Goal: Transaction & Acquisition: Obtain resource

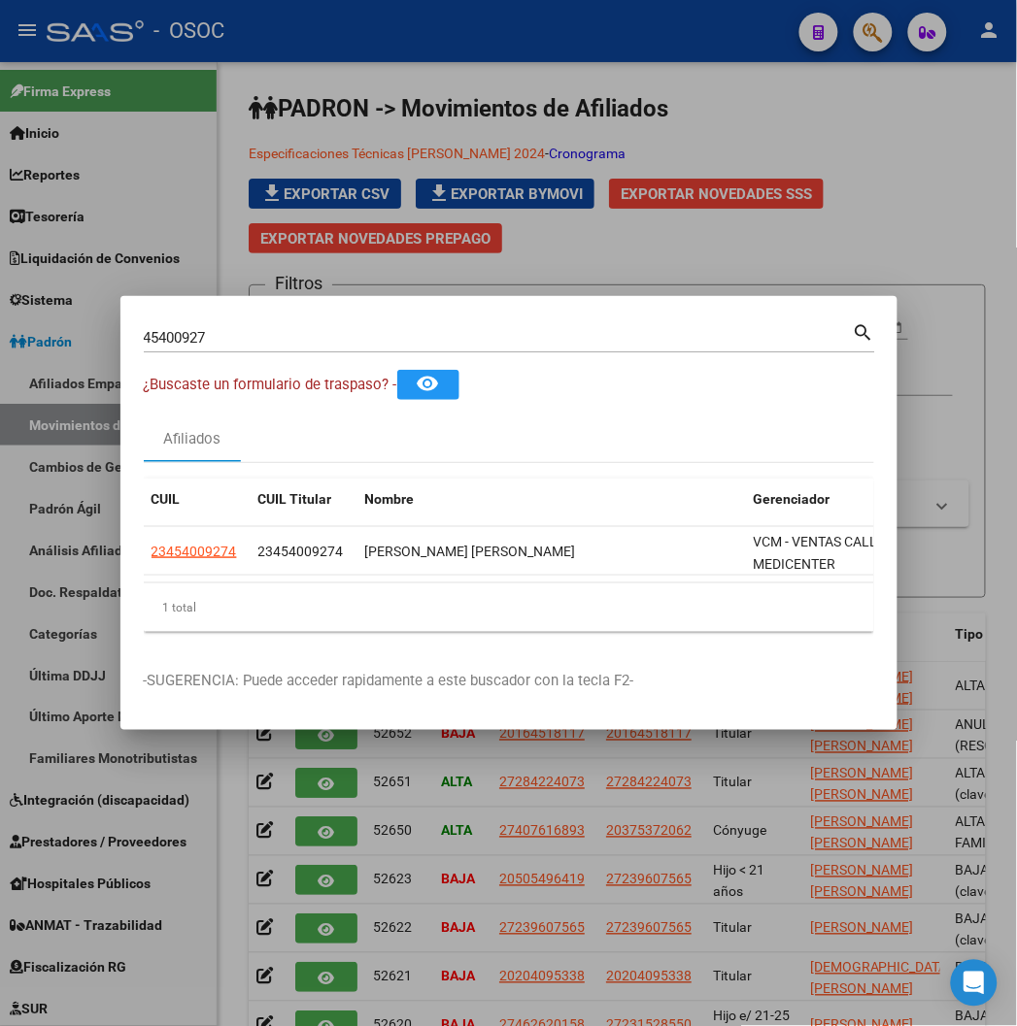
click at [237, 81] on div at bounding box center [508, 513] width 1017 height 1026
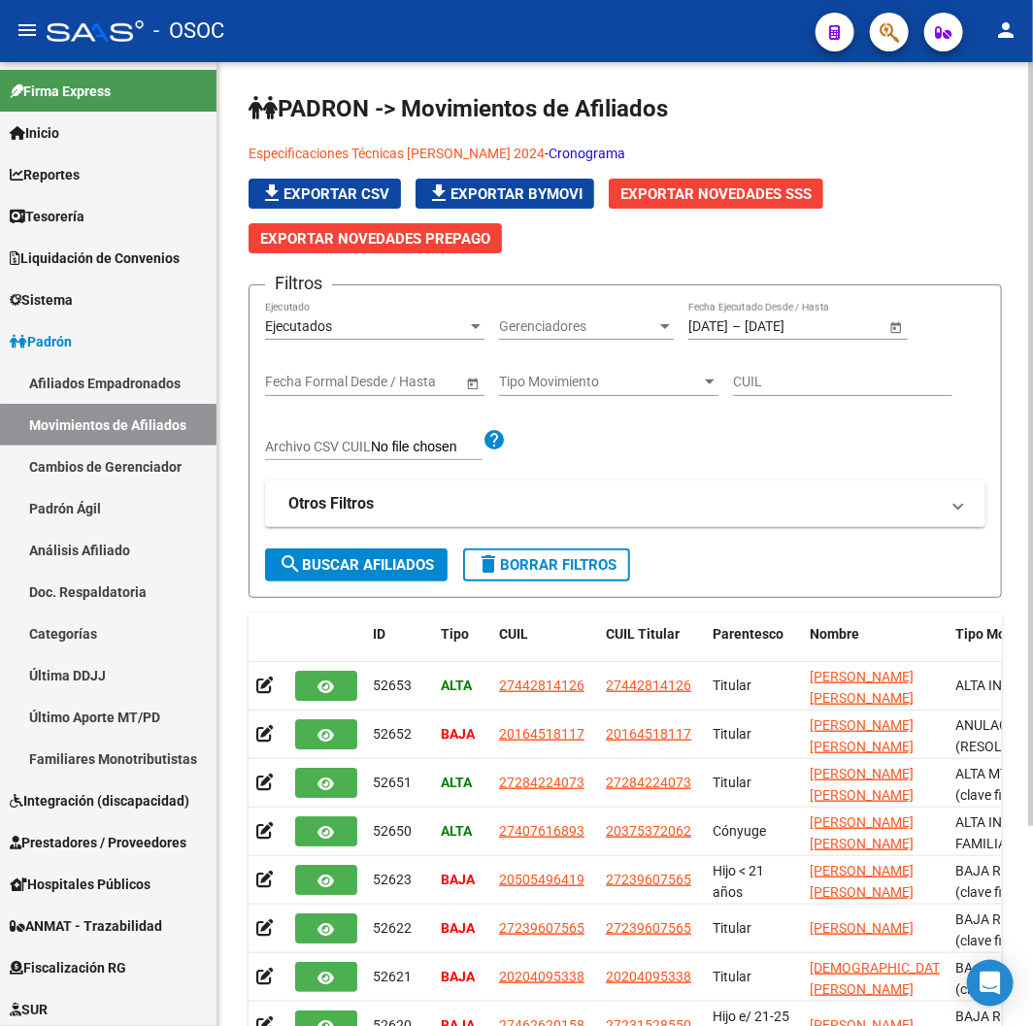
click at [570, 584] on form "Filtros Ejecutados Ejecutado Gerenciadores Gerenciadores [DATE] [DATE] – [DATE]…" at bounding box center [626, 442] width 754 height 314
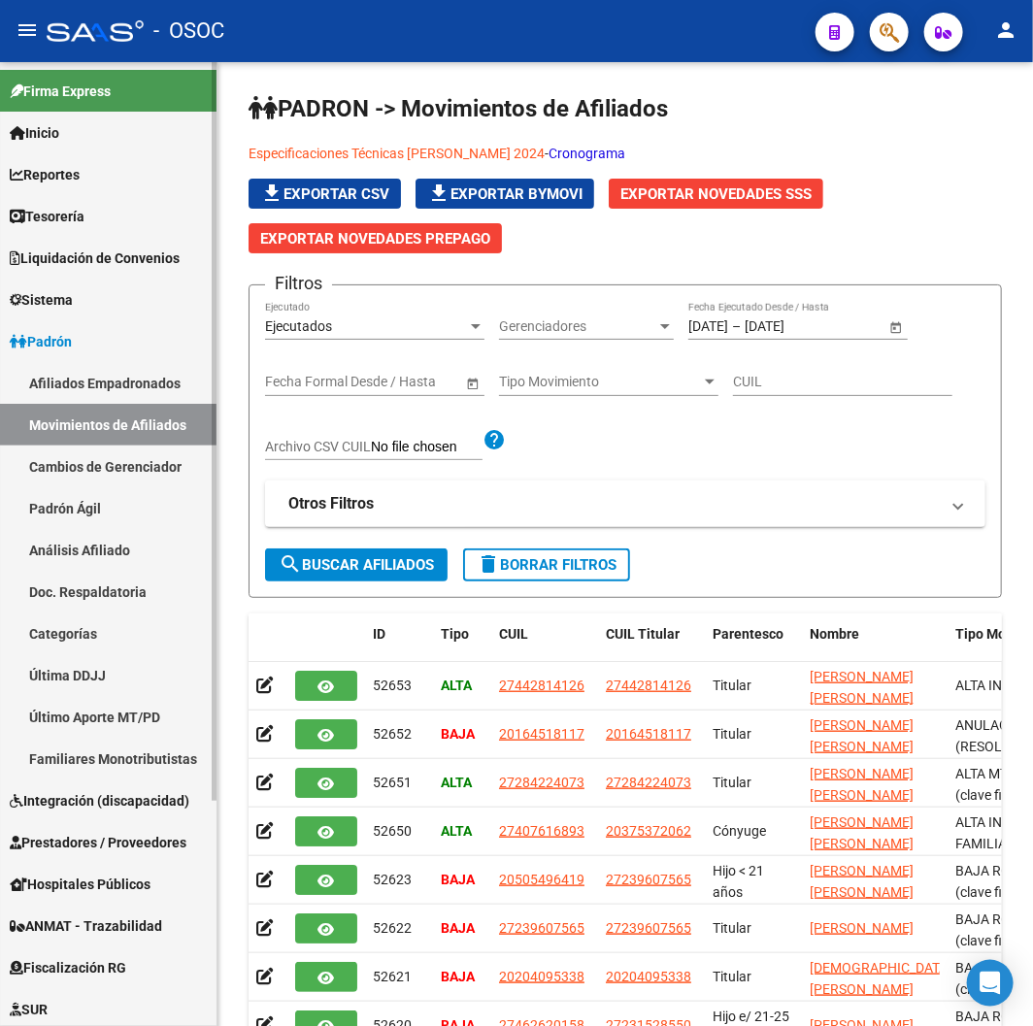
click at [127, 388] on link "Afiliados Empadronados" at bounding box center [108, 383] width 217 height 42
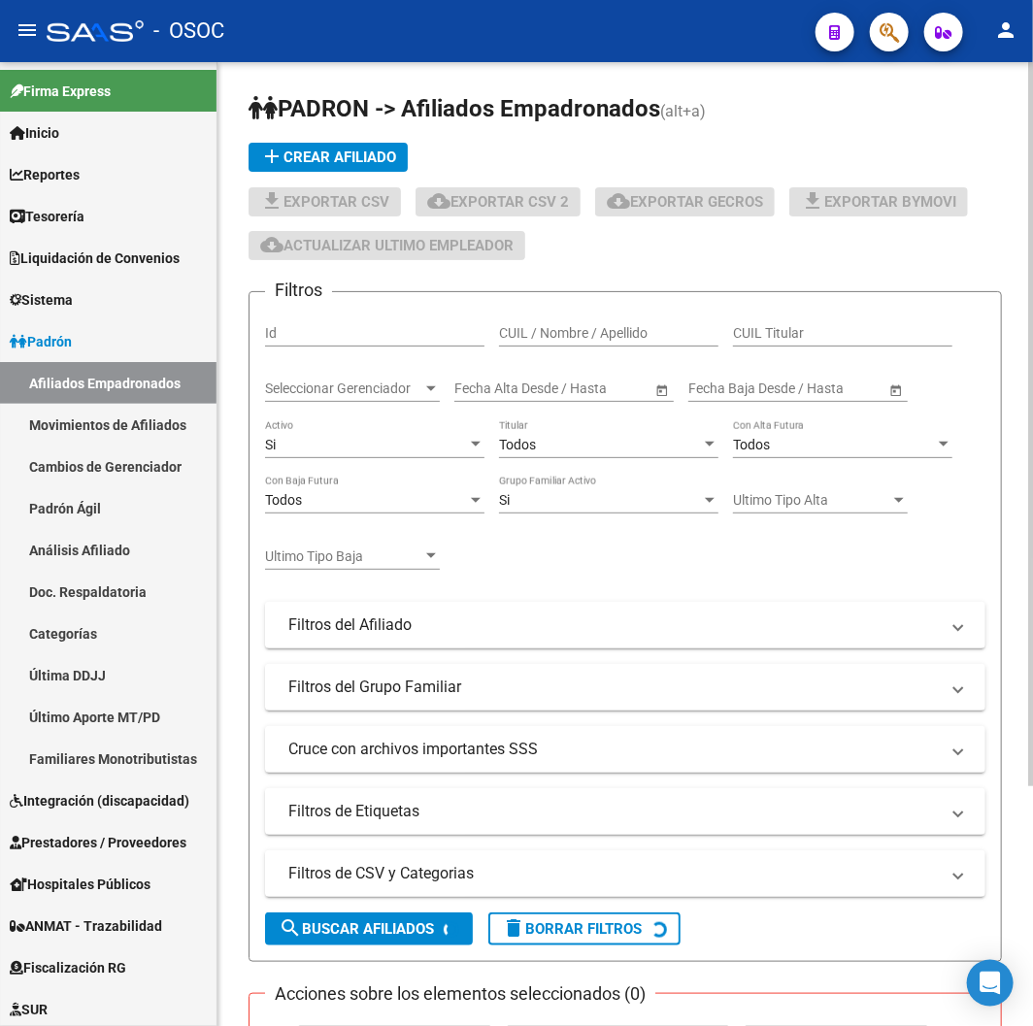
scroll to position [321, 0]
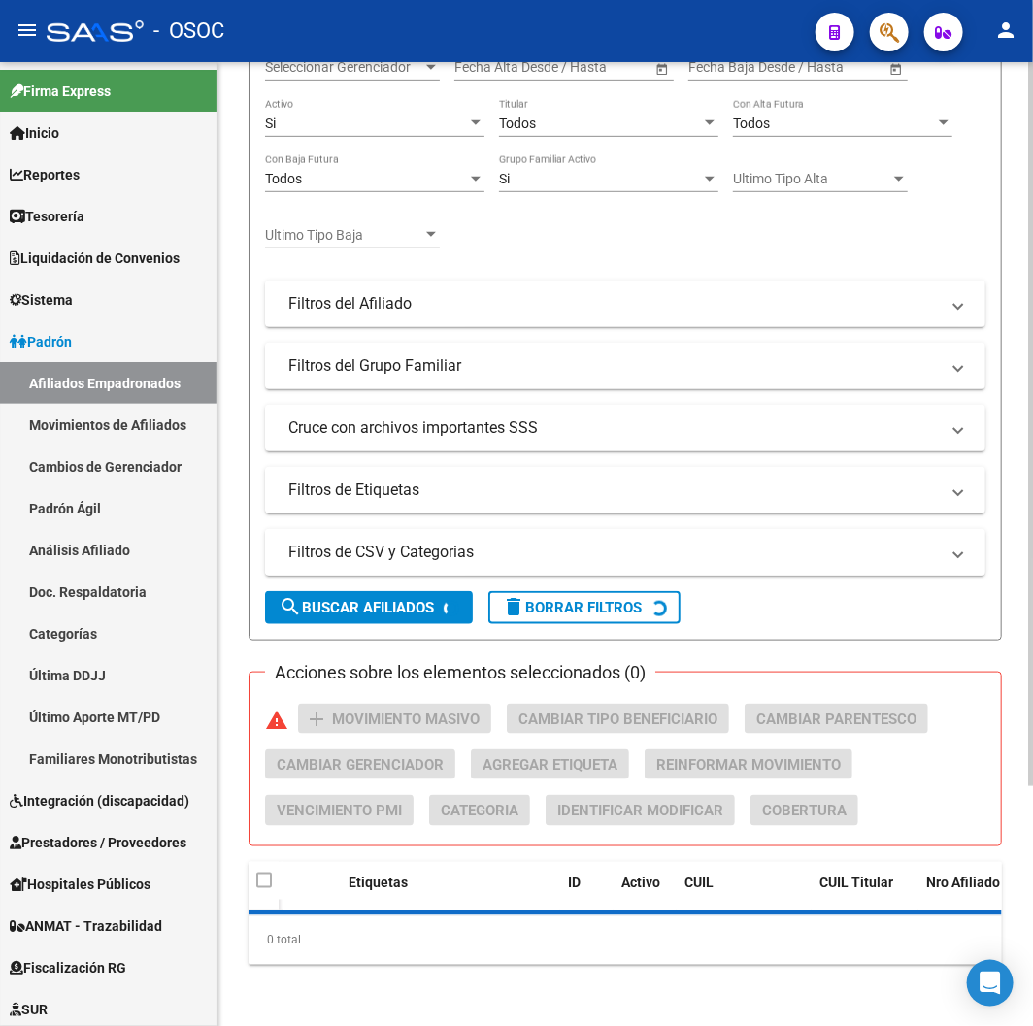
click at [505, 540] on mat-expansion-panel-header "Filtros de CSV y Categorias" at bounding box center [625, 552] width 721 height 47
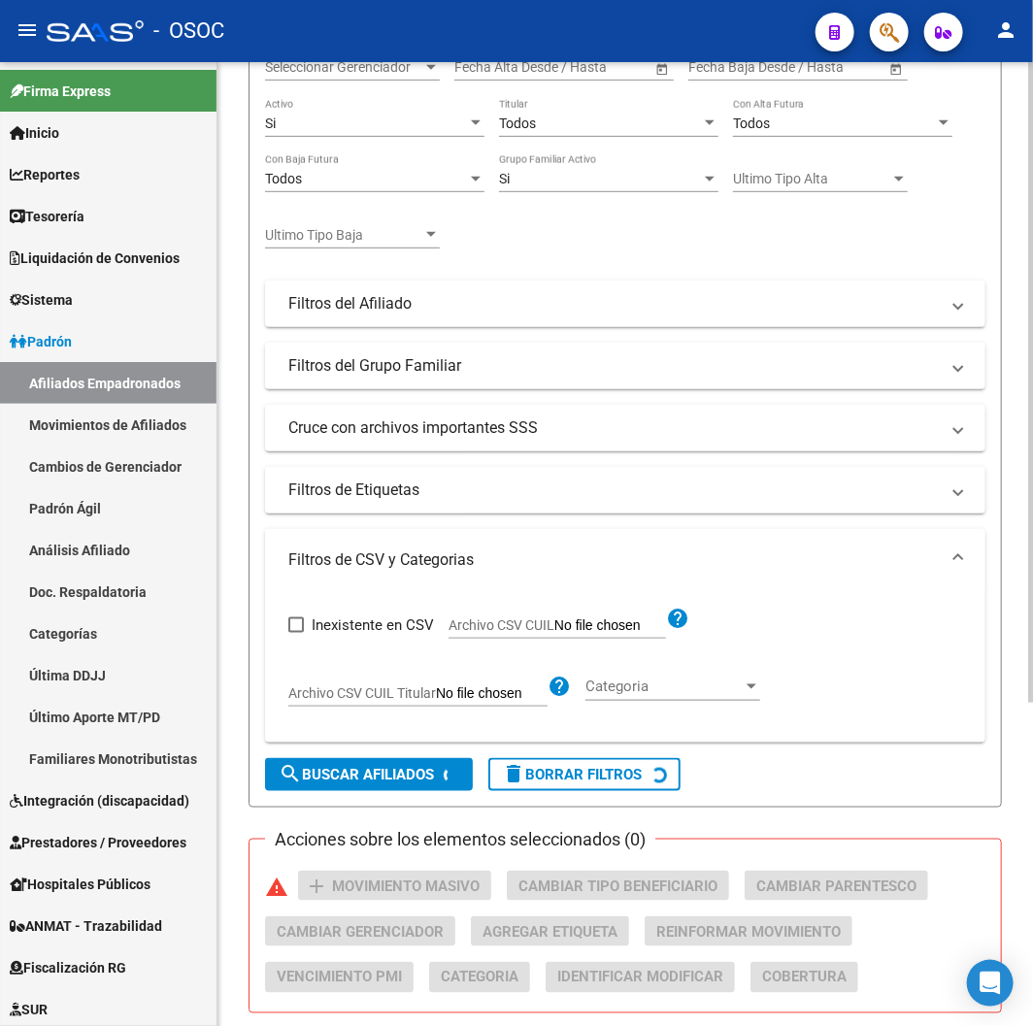
scroll to position [429, 0]
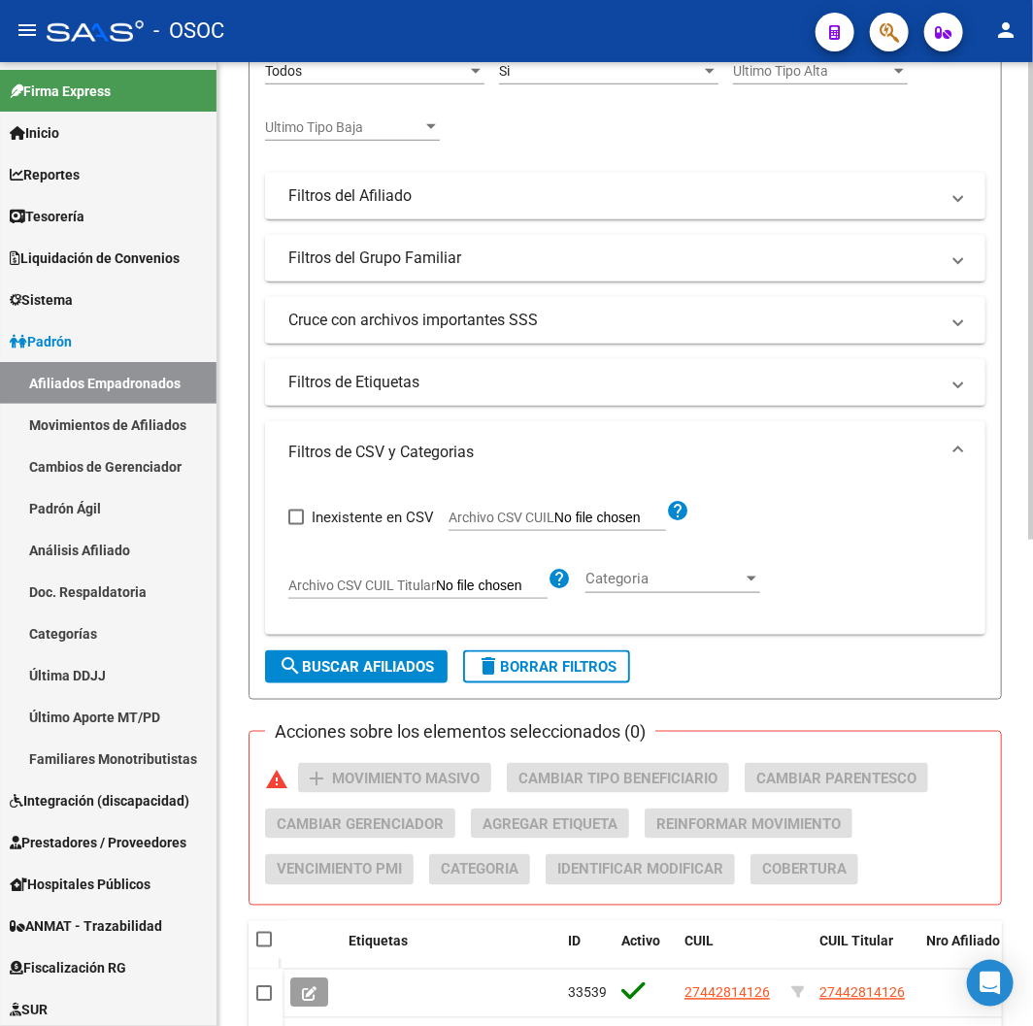
click at [464, 519] on span "Archivo CSV CUIL" at bounding box center [502, 518] width 106 height 16
click at [554, 519] on input "Archivo CSV CUIL" at bounding box center [610, 518] width 112 height 17
type input "C:\fakepath\archivo para filtrar en SAAS.csv"
click at [314, 677] on button "search Buscar Afiliados" at bounding box center [356, 667] width 183 height 33
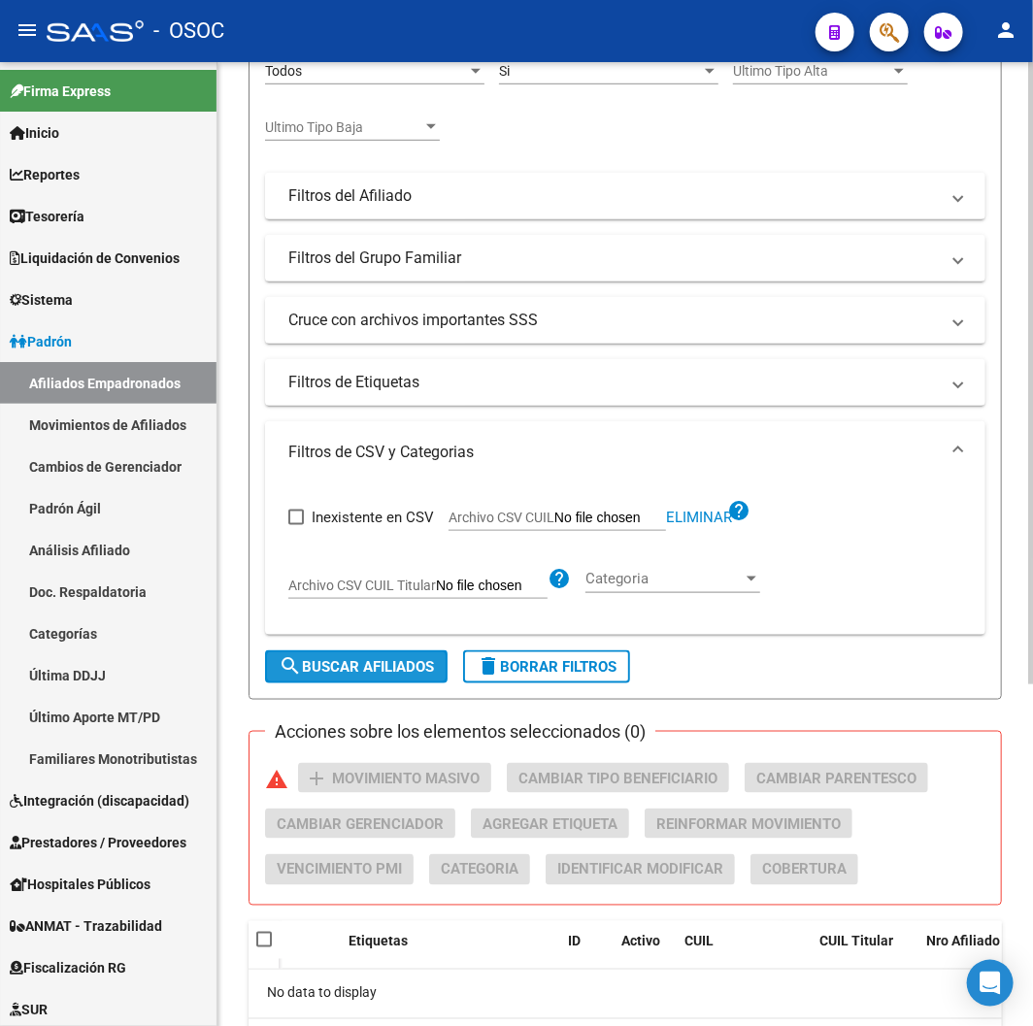
click at [441, 674] on button "search Buscar Afiliados" at bounding box center [356, 667] width 183 height 33
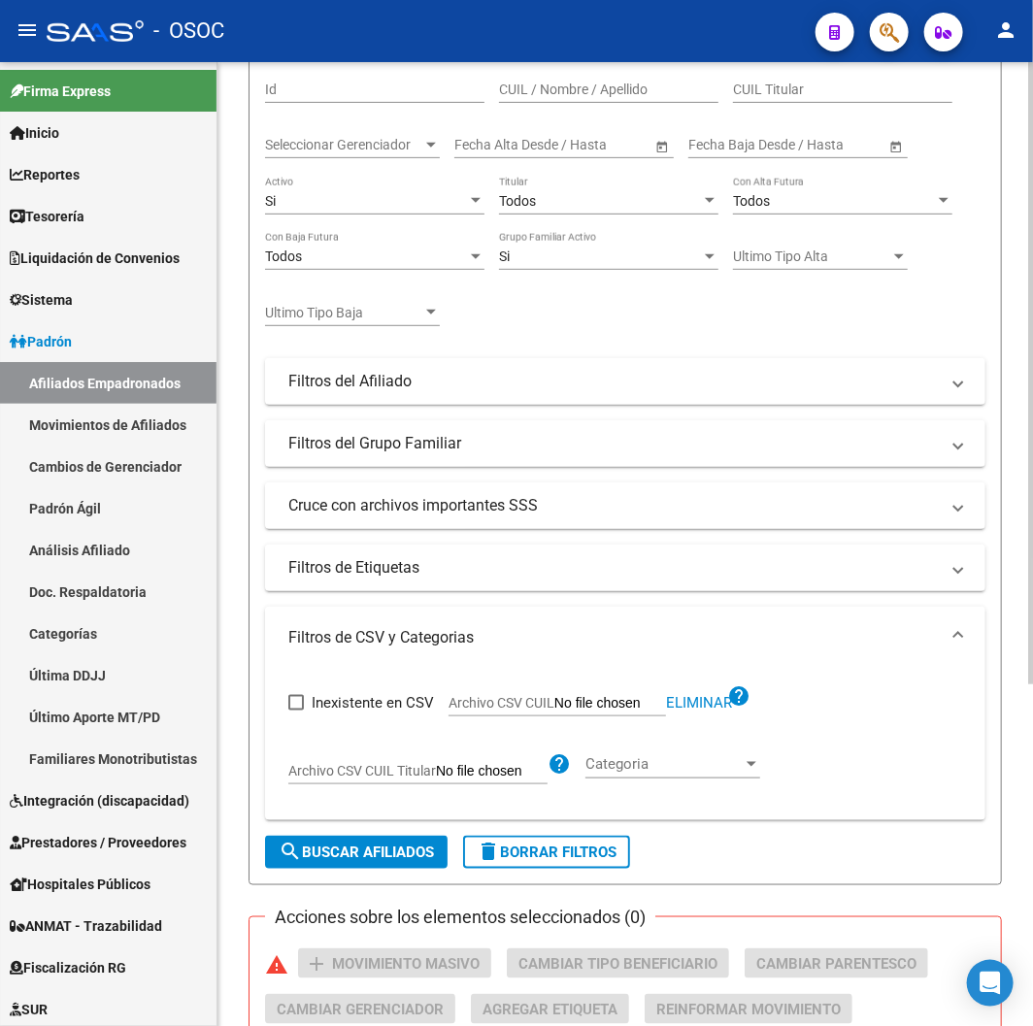
scroll to position [0, 0]
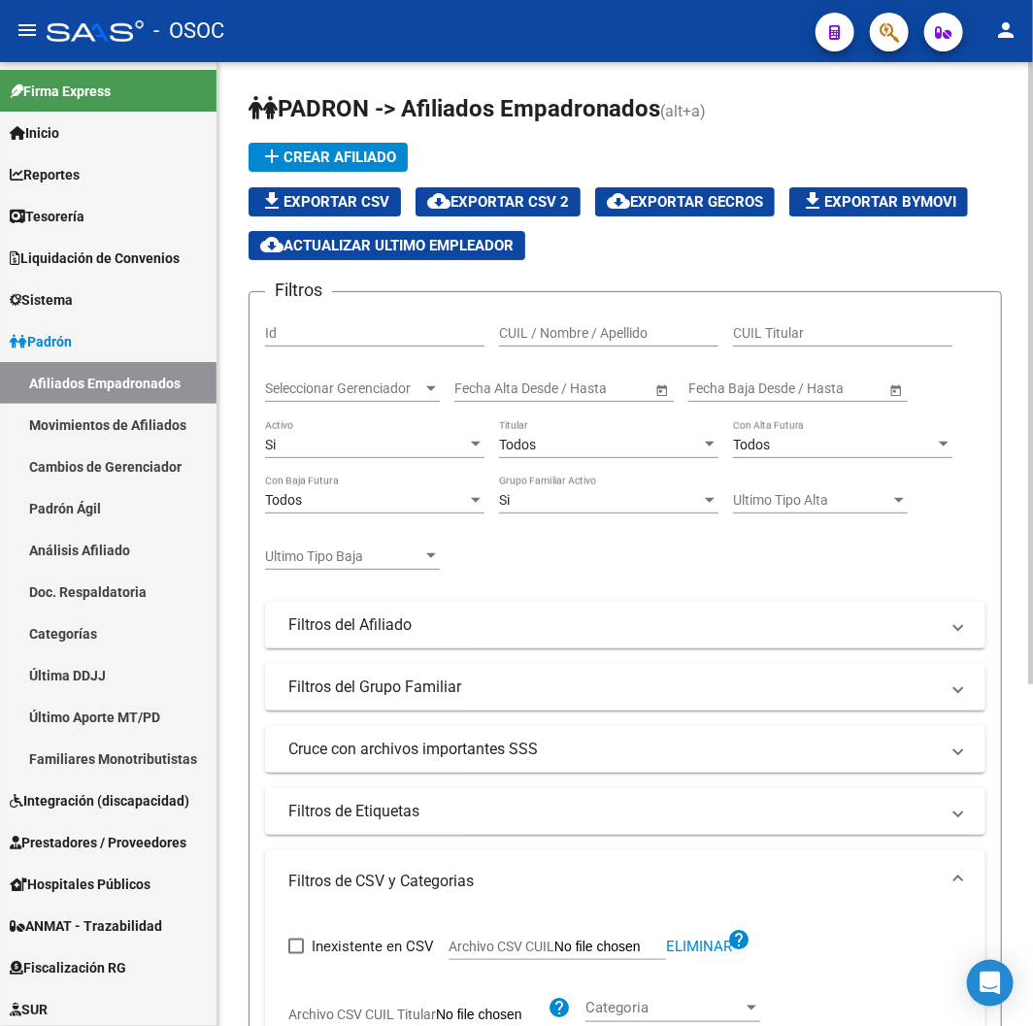
click at [421, 453] on div "Si" at bounding box center [366, 445] width 202 height 17
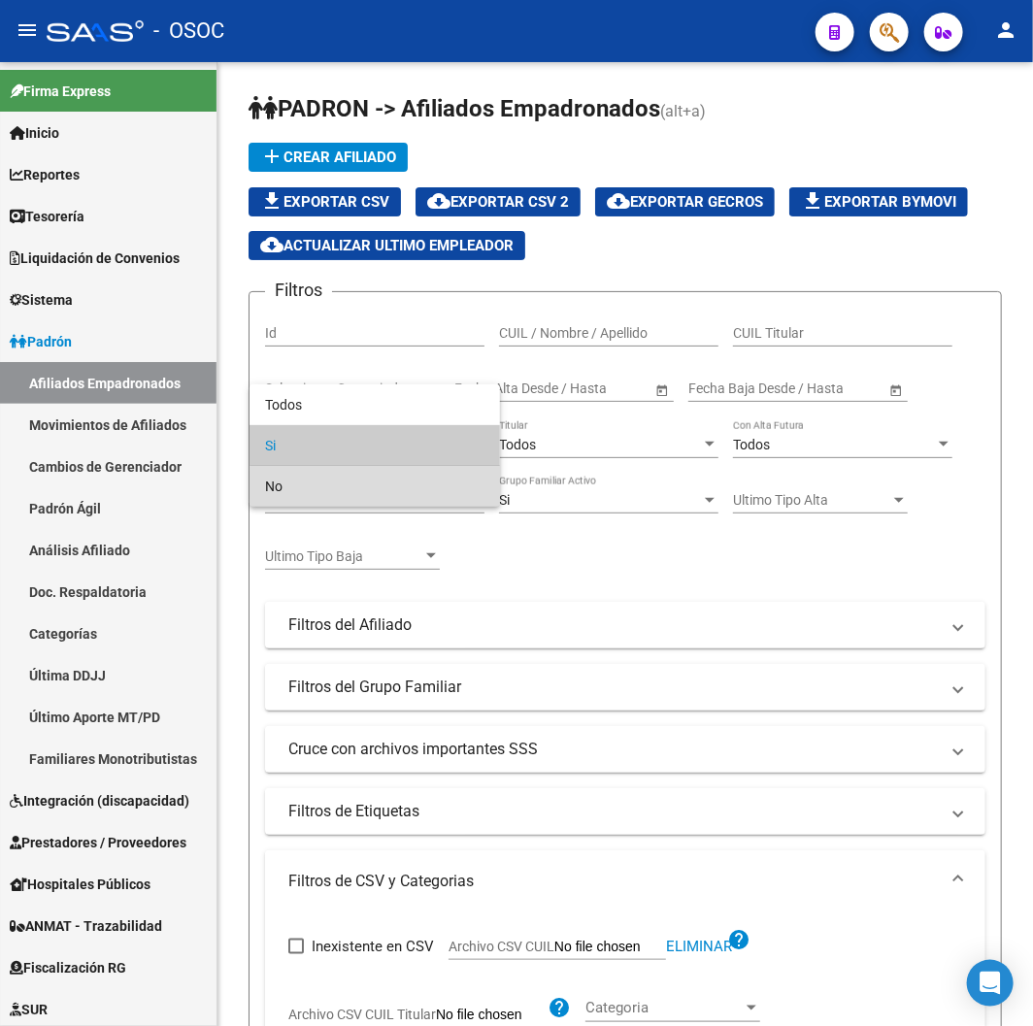
click at [421, 486] on span "No" at bounding box center [374, 486] width 219 height 41
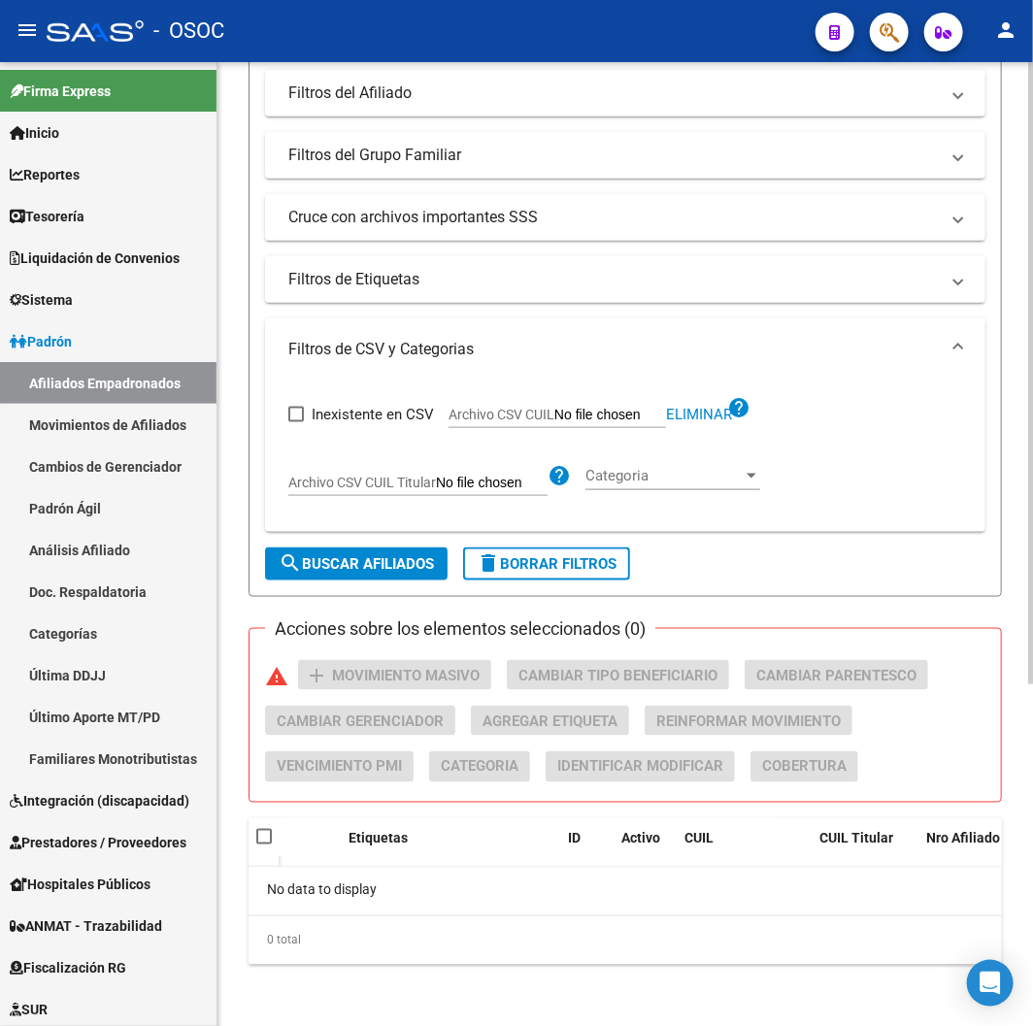
click at [388, 568] on span "search Buscar Afiliados" at bounding box center [356, 563] width 155 height 17
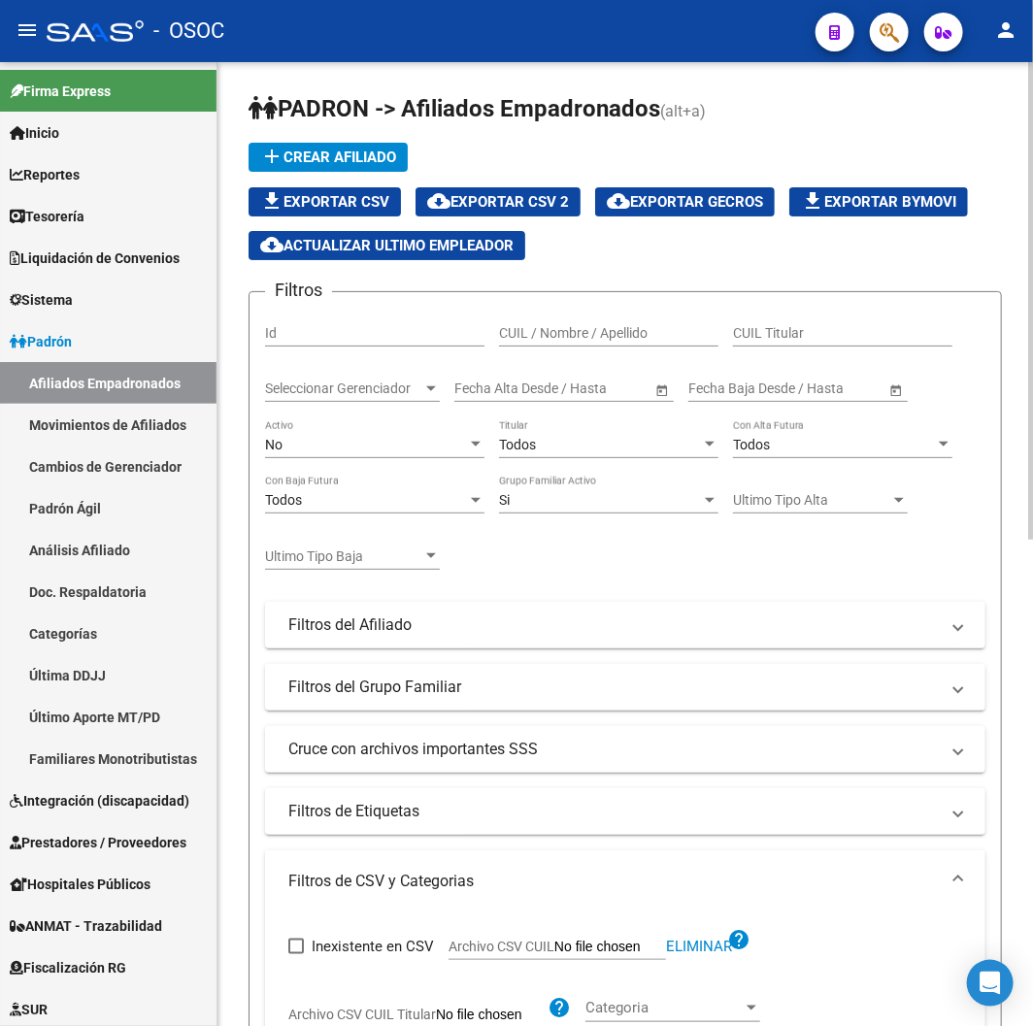
click at [570, 191] on button "cloud_download Exportar CSV 2" at bounding box center [498, 201] width 165 height 29
